Goal: Task Accomplishment & Management: Manage account settings

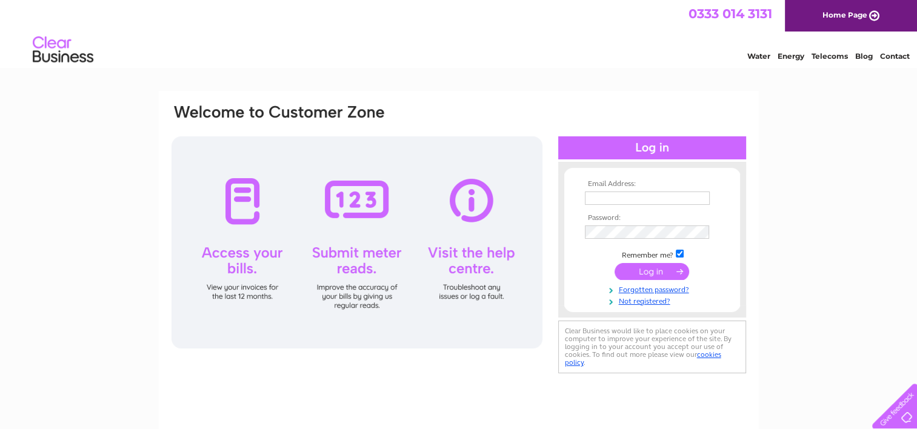
click at [241, 216] on div at bounding box center [357, 242] width 371 height 212
drag, startPoint x: 238, startPoint y: 195, endPoint x: 259, endPoint y: 208, distance: 24.5
click at [239, 195] on div at bounding box center [357, 242] width 371 height 212
click at [606, 195] on input "text" at bounding box center [647, 198] width 125 height 13
type input "andersons_of_langholm@btconnect.com"
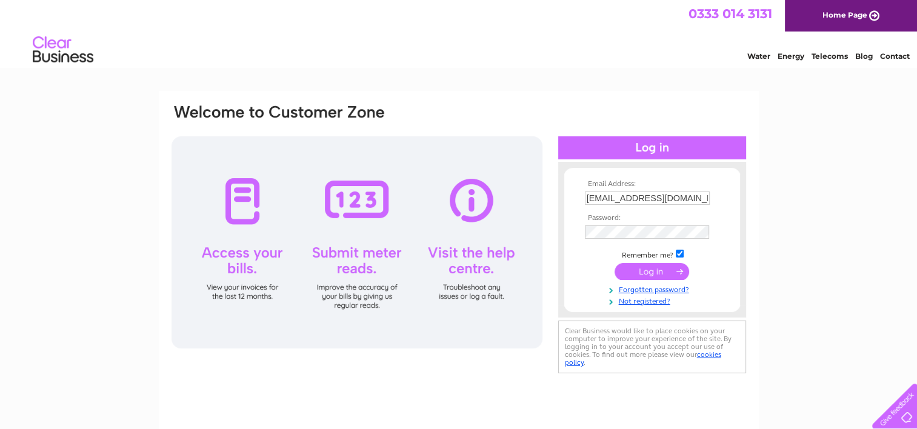
click at [639, 274] on input "submit" at bounding box center [652, 271] width 75 height 17
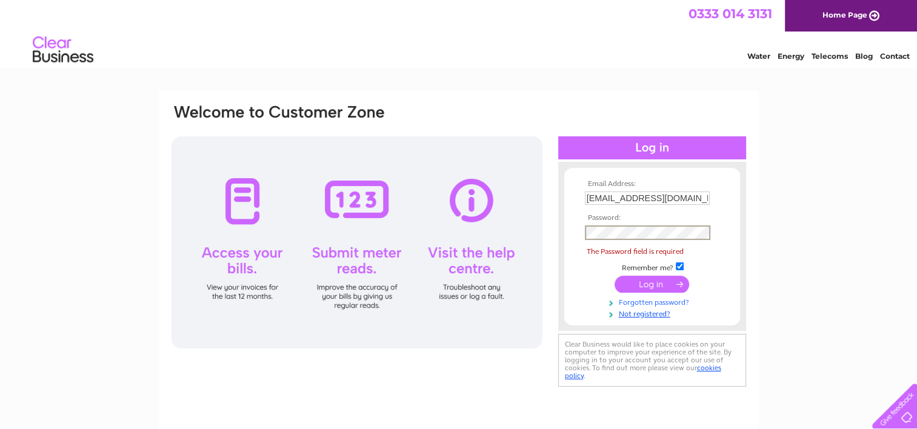
click at [664, 302] on link "Forgotten password?" at bounding box center [654, 302] width 138 height 12
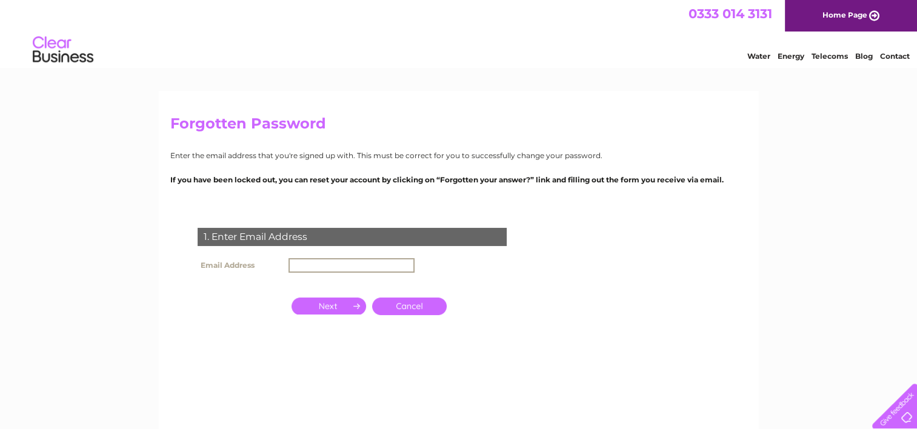
click at [300, 264] on input "text" at bounding box center [351, 265] width 126 height 15
type input "[EMAIL_ADDRESS][DOMAIN_NAME]"
click at [344, 307] on input "button" at bounding box center [329, 306] width 75 height 17
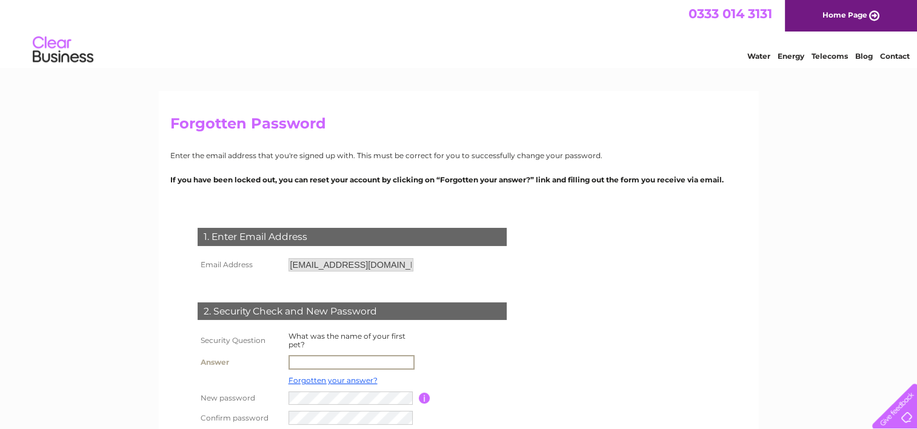
click at [305, 359] on input "text" at bounding box center [351, 362] width 126 height 15
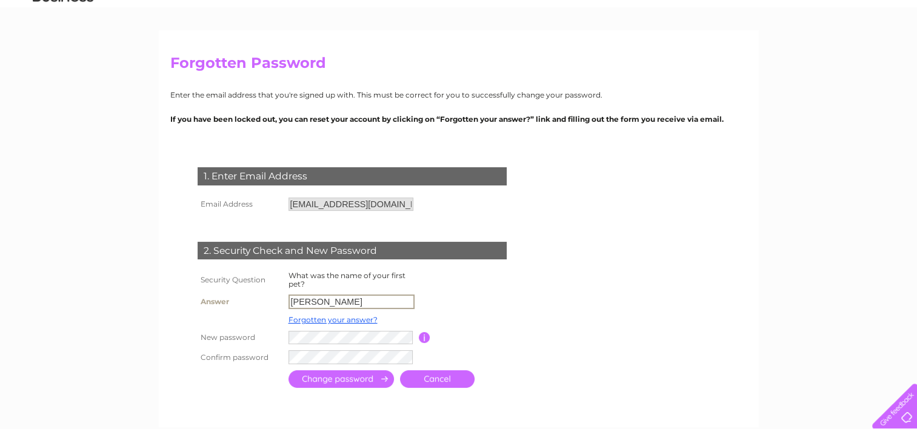
type input "sheila"
click at [344, 380] on input "submit" at bounding box center [340, 379] width 105 height 18
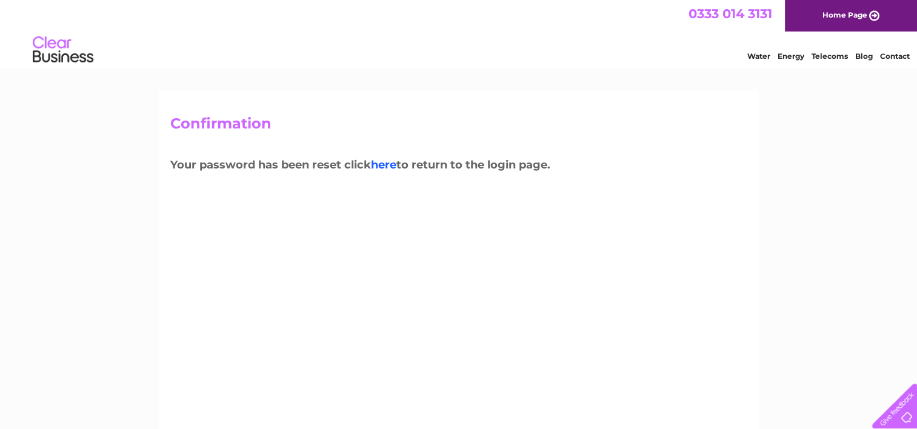
click at [393, 162] on link "here" at bounding box center [383, 164] width 25 height 13
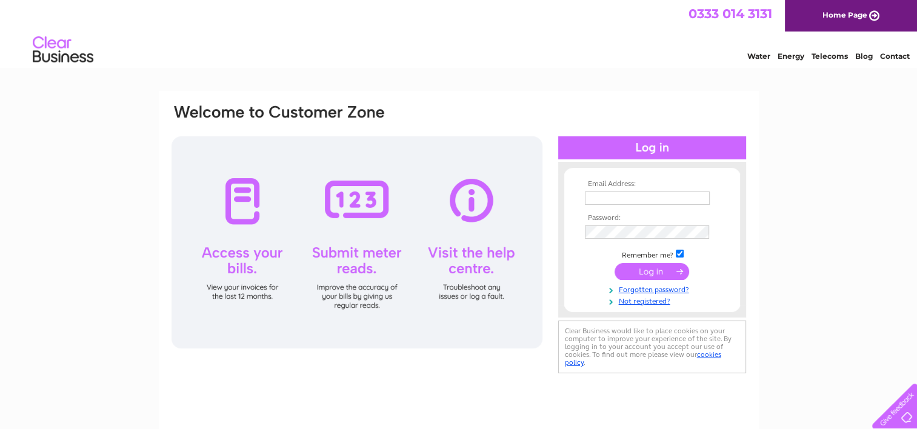
type input "[EMAIL_ADDRESS][DOMAIN_NAME]"
click at [658, 269] on input "submit" at bounding box center [652, 271] width 75 height 17
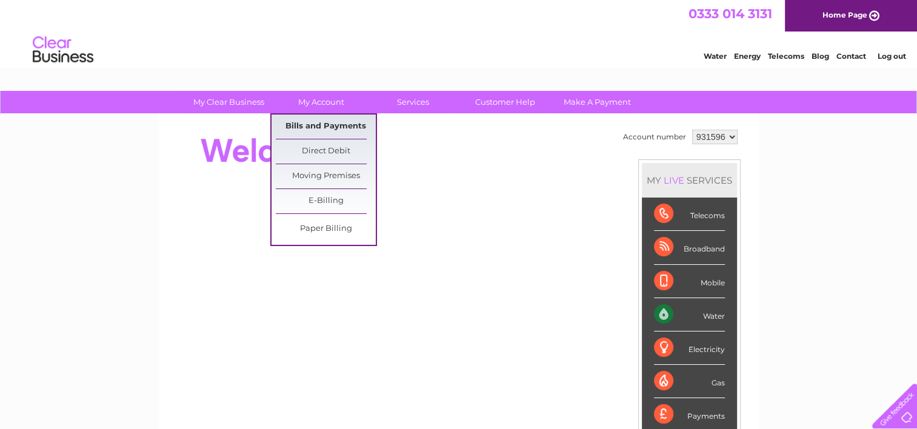
click at [356, 123] on link "Bills and Payments" at bounding box center [326, 127] width 100 height 24
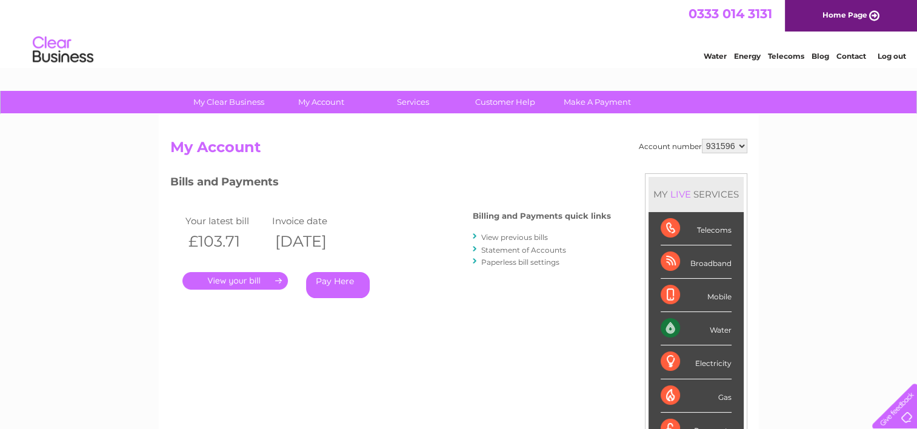
click at [242, 279] on link "." at bounding box center [234, 281] width 105 height 18
click at [506, 233] on link "View previous bills" at bounding box center [514, 237] width 67 height 9
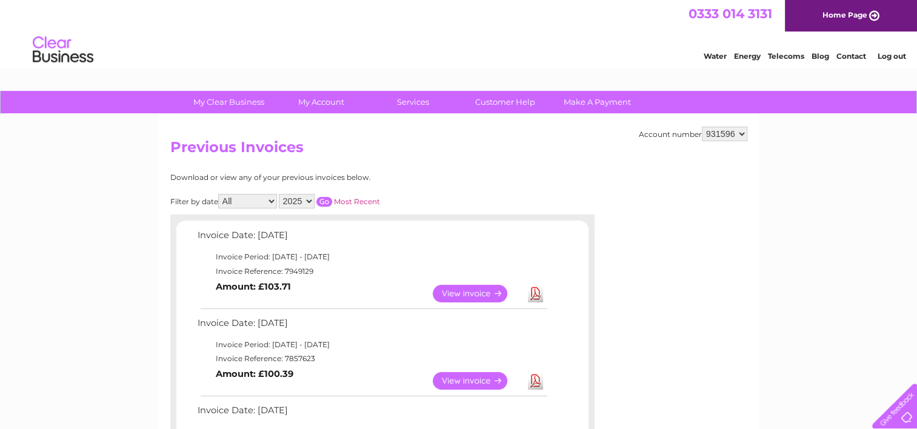
click at [473, 293] on link "View" at bounding box center [477, 294] width 89 height 18
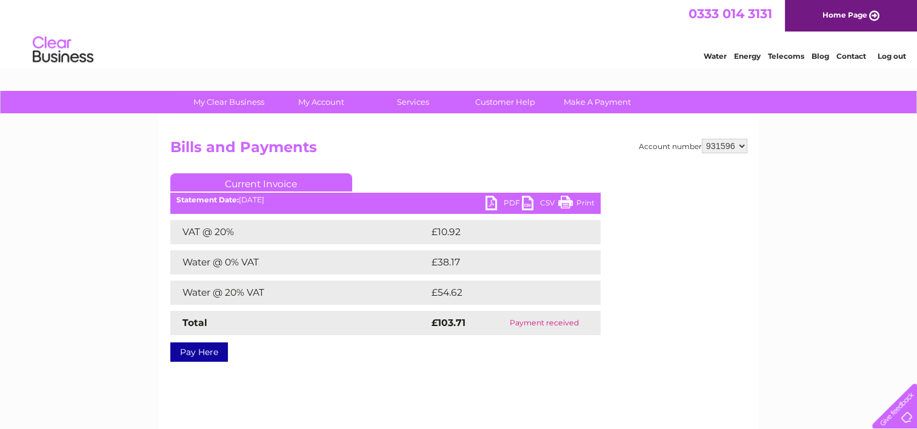
click at [592, 200] on link "Print" at bounding box center [576, 205] width 36 height 18
